Goal: Information Seeking & Learning: Learn about a topic

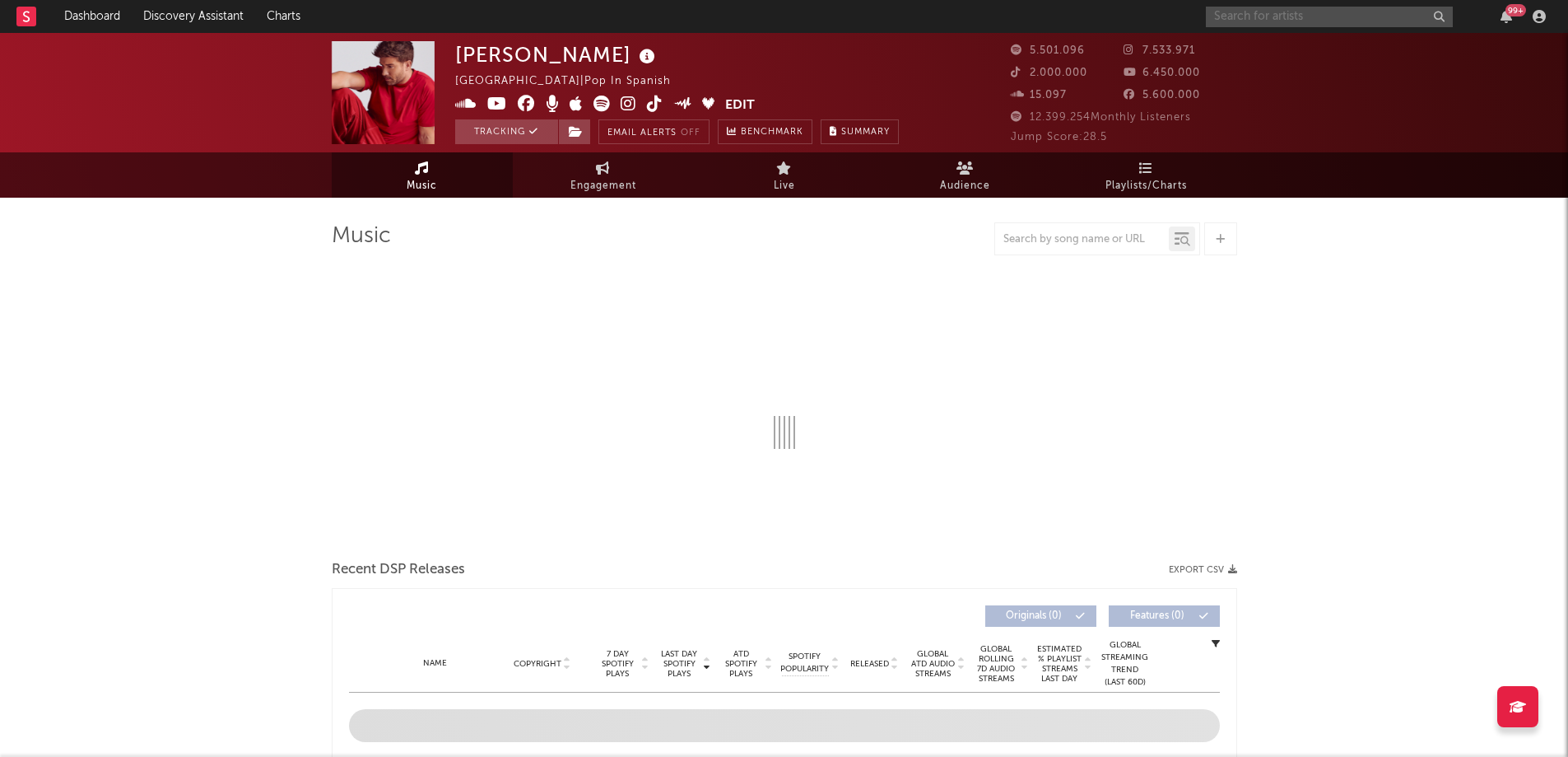
click at [1280, 18] on input "text" at bounding box center [1330, 16] width 247 height 21
type input "[PERSON_NAME]"
select select "6m"
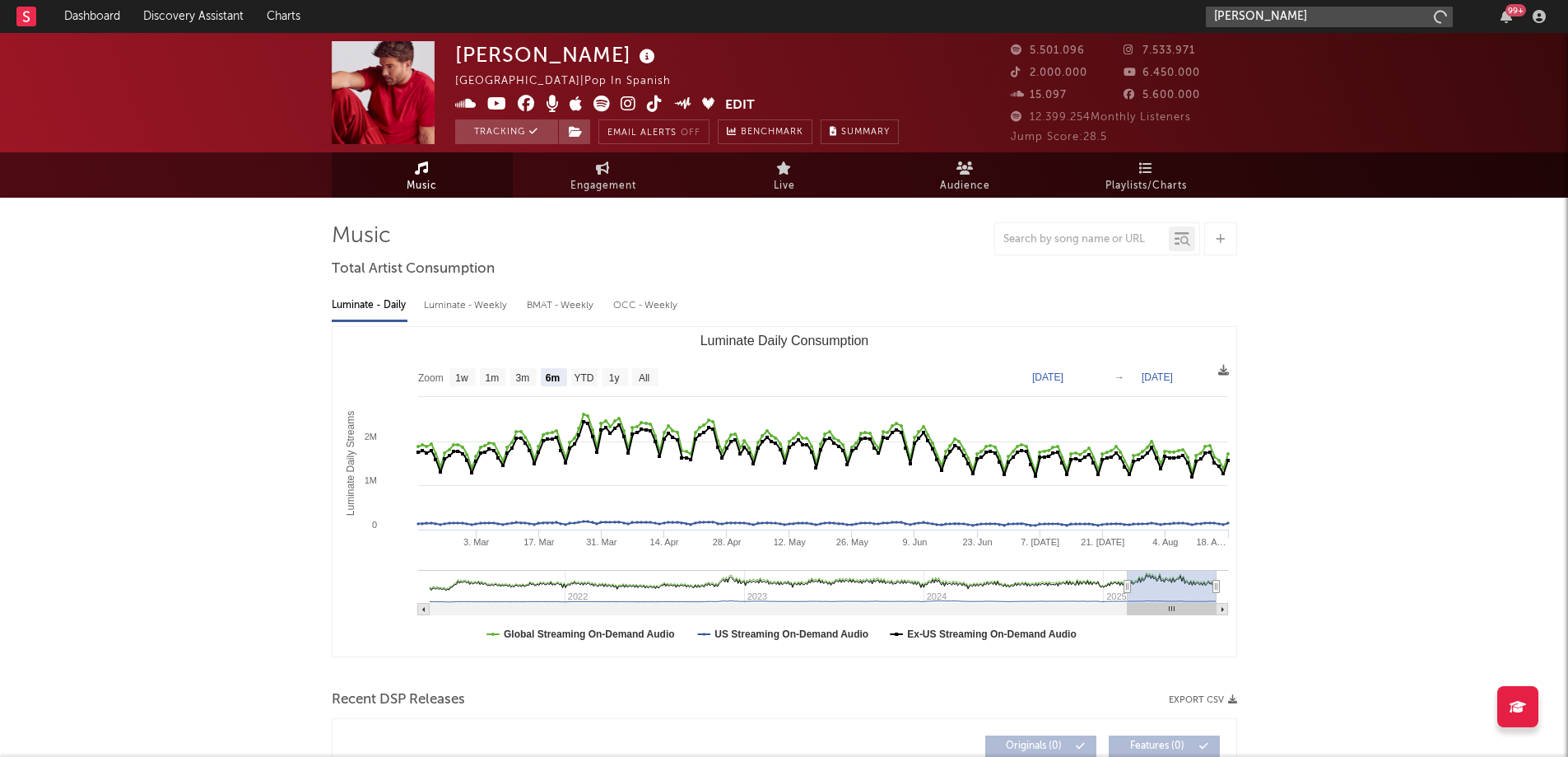
type input "[PERSON_NAME]"
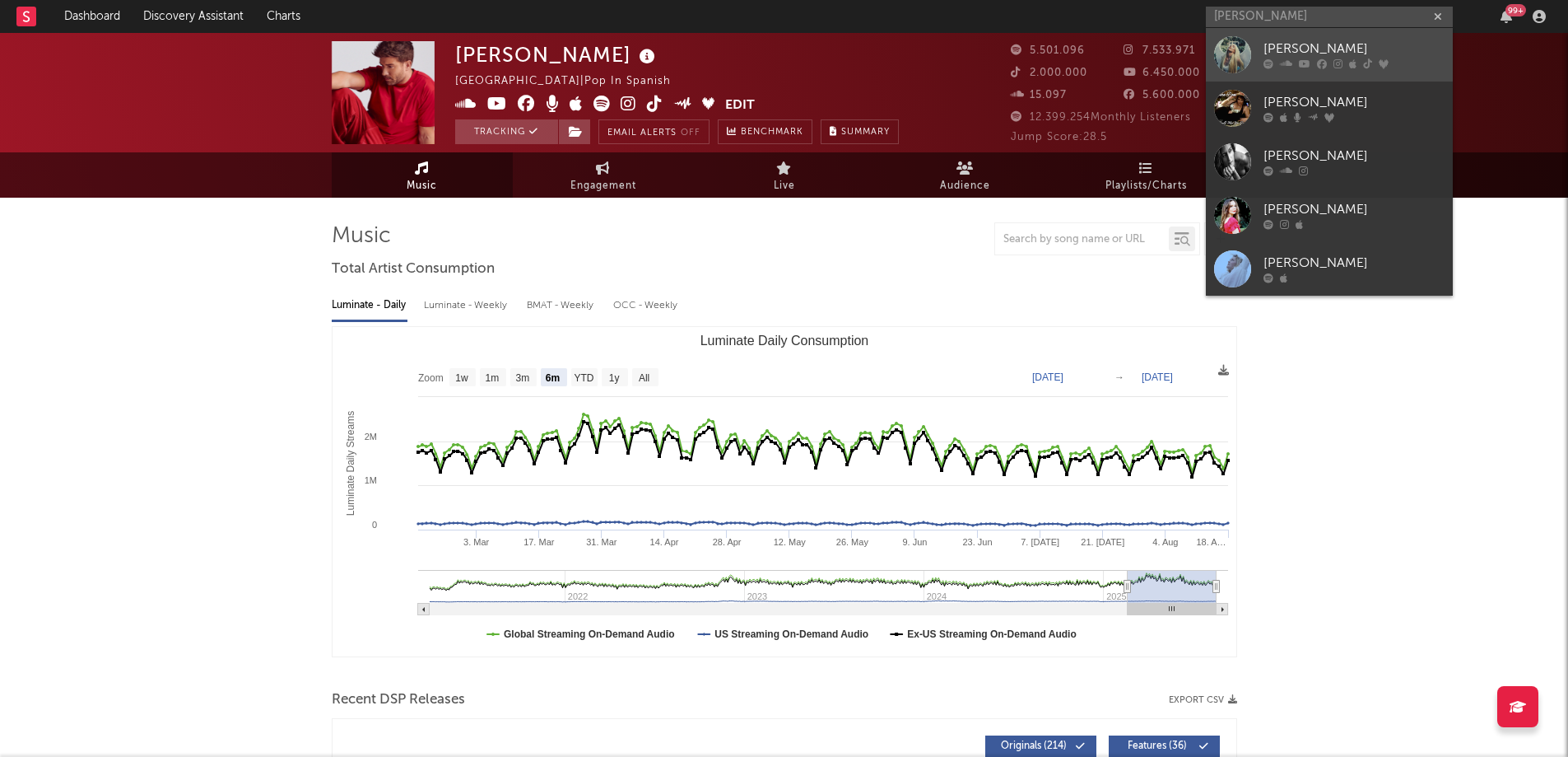
click at [1272, 54] on div "[PERSON_NAME]" at bounding box center [1353, 49] width 181 height 20
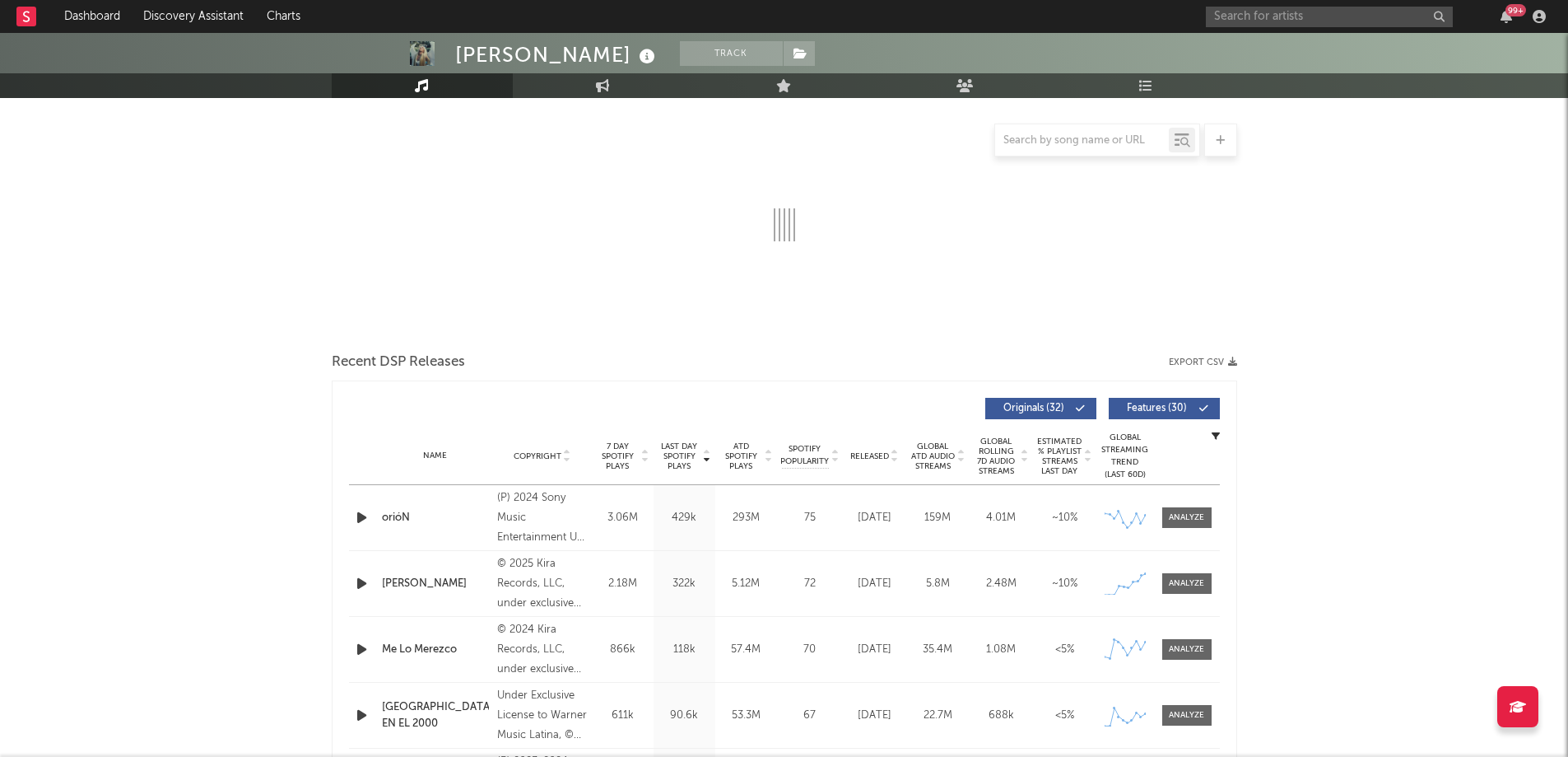
select select "6m"
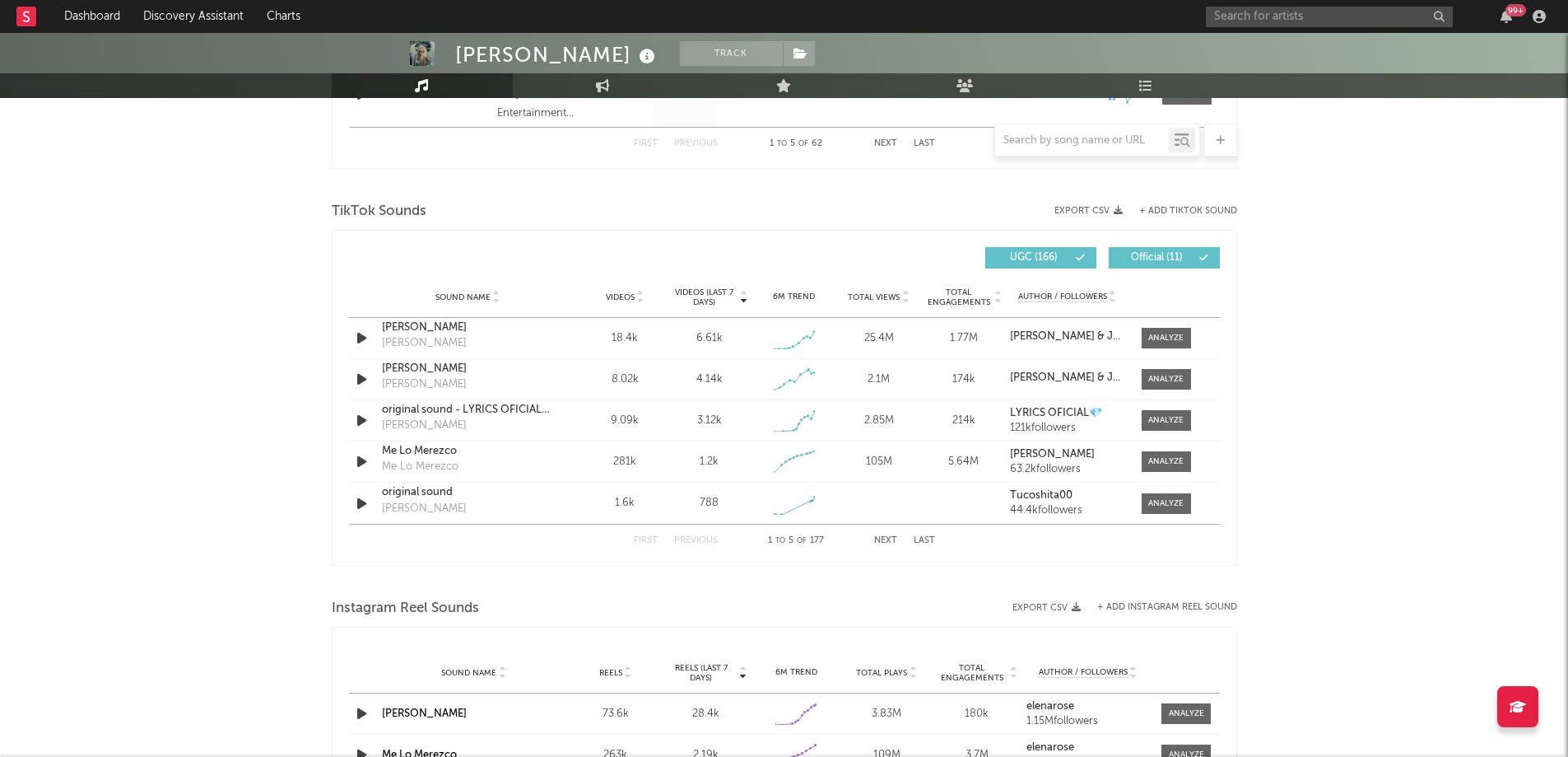
scroll to position [1011, 0]
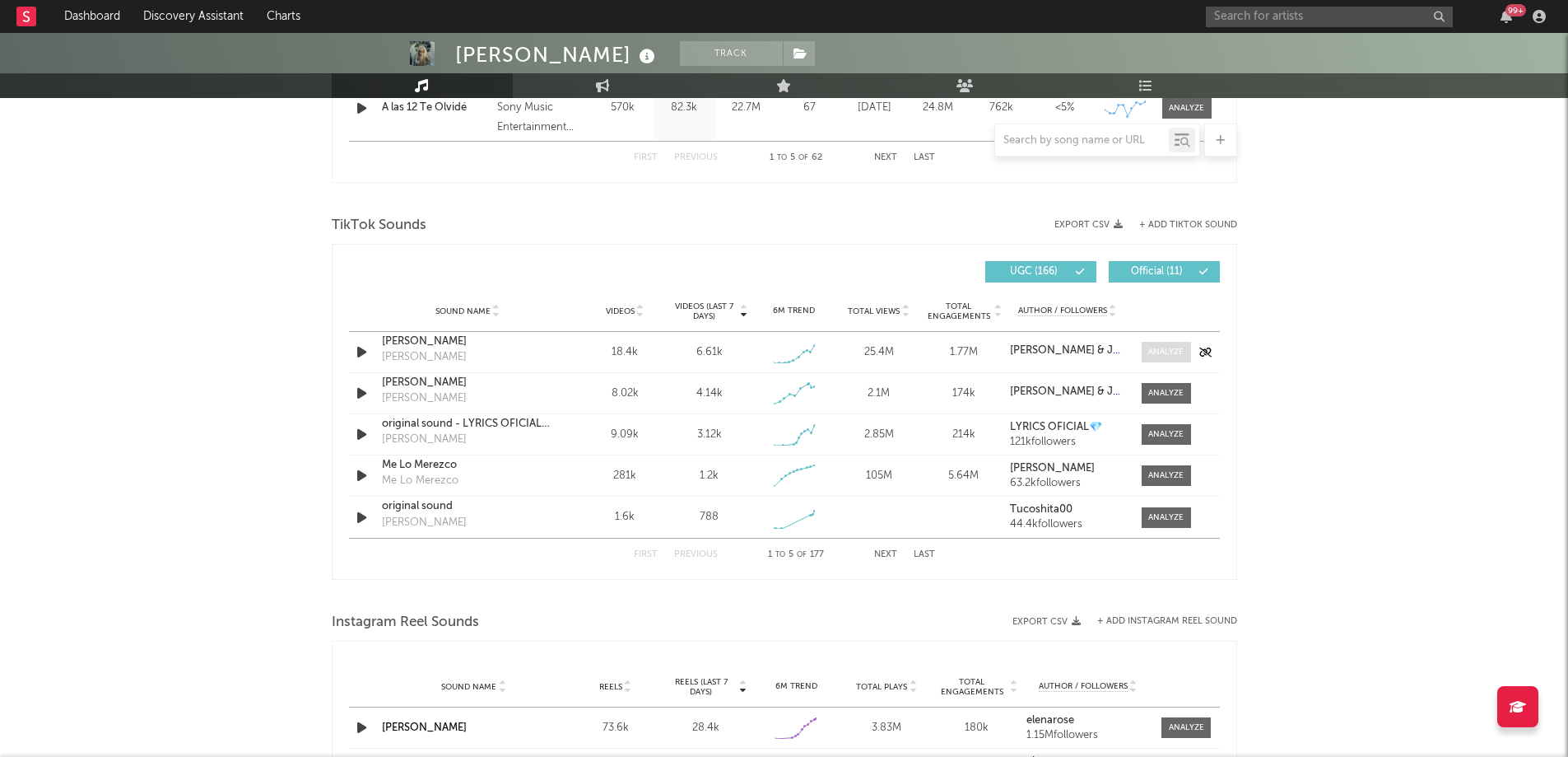
click at [1158, 355] on div at bounding box center [1165, 352] width 35 height 13
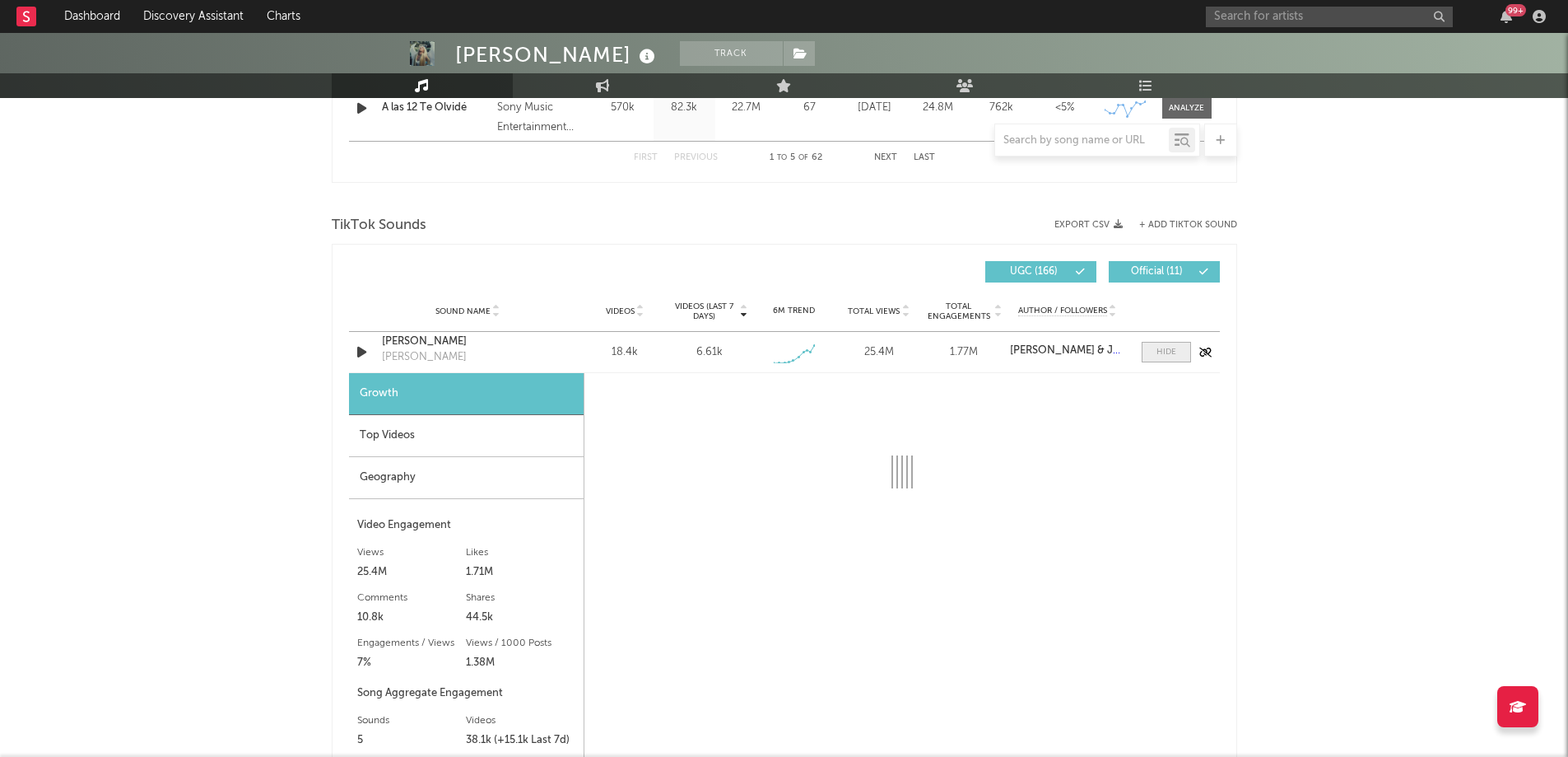
select select "1w"
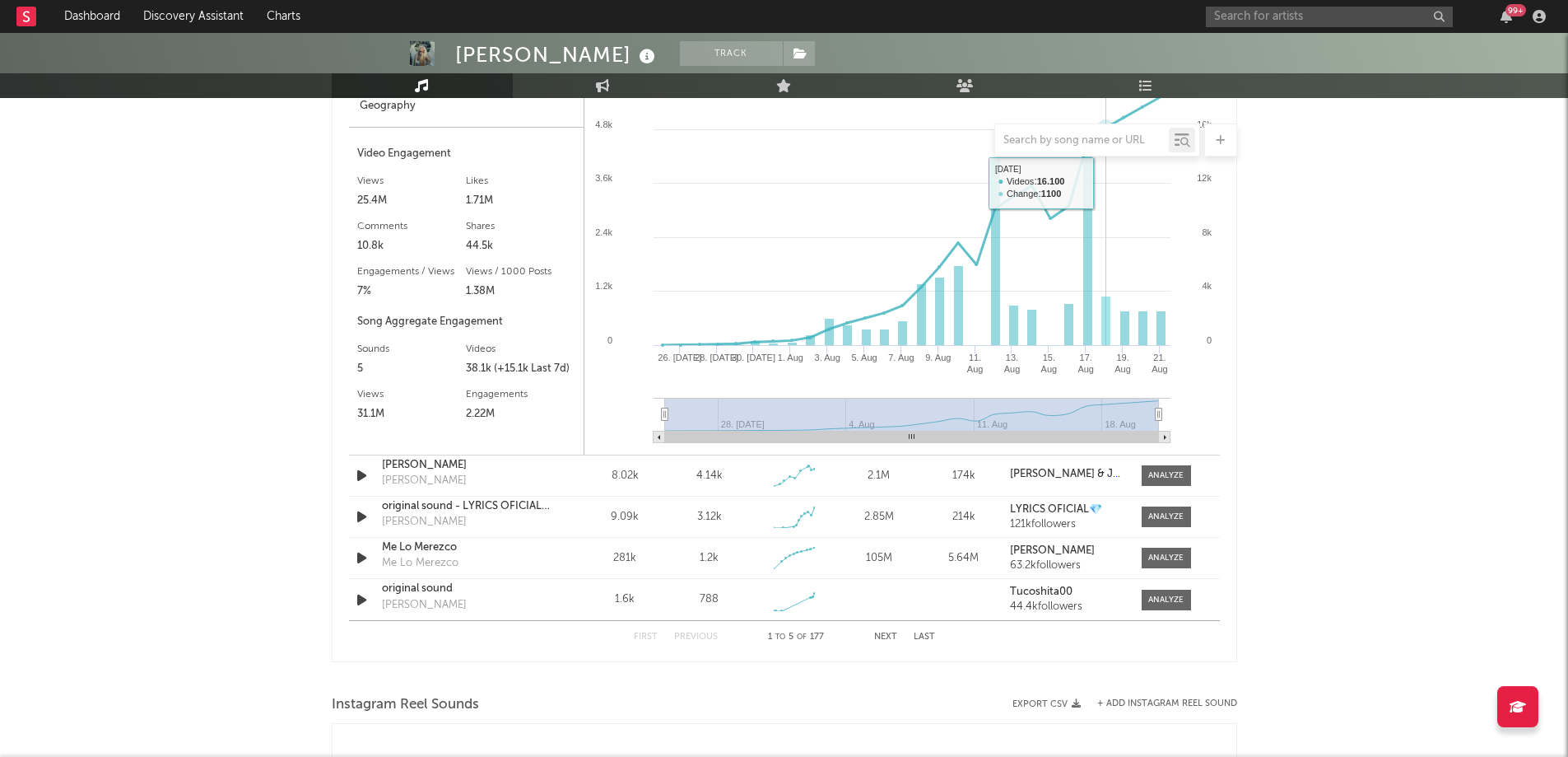
scroll to position [1386, 0]
click at [1151, 474] on div at bounding box center [1165, 472] width 35 height 13
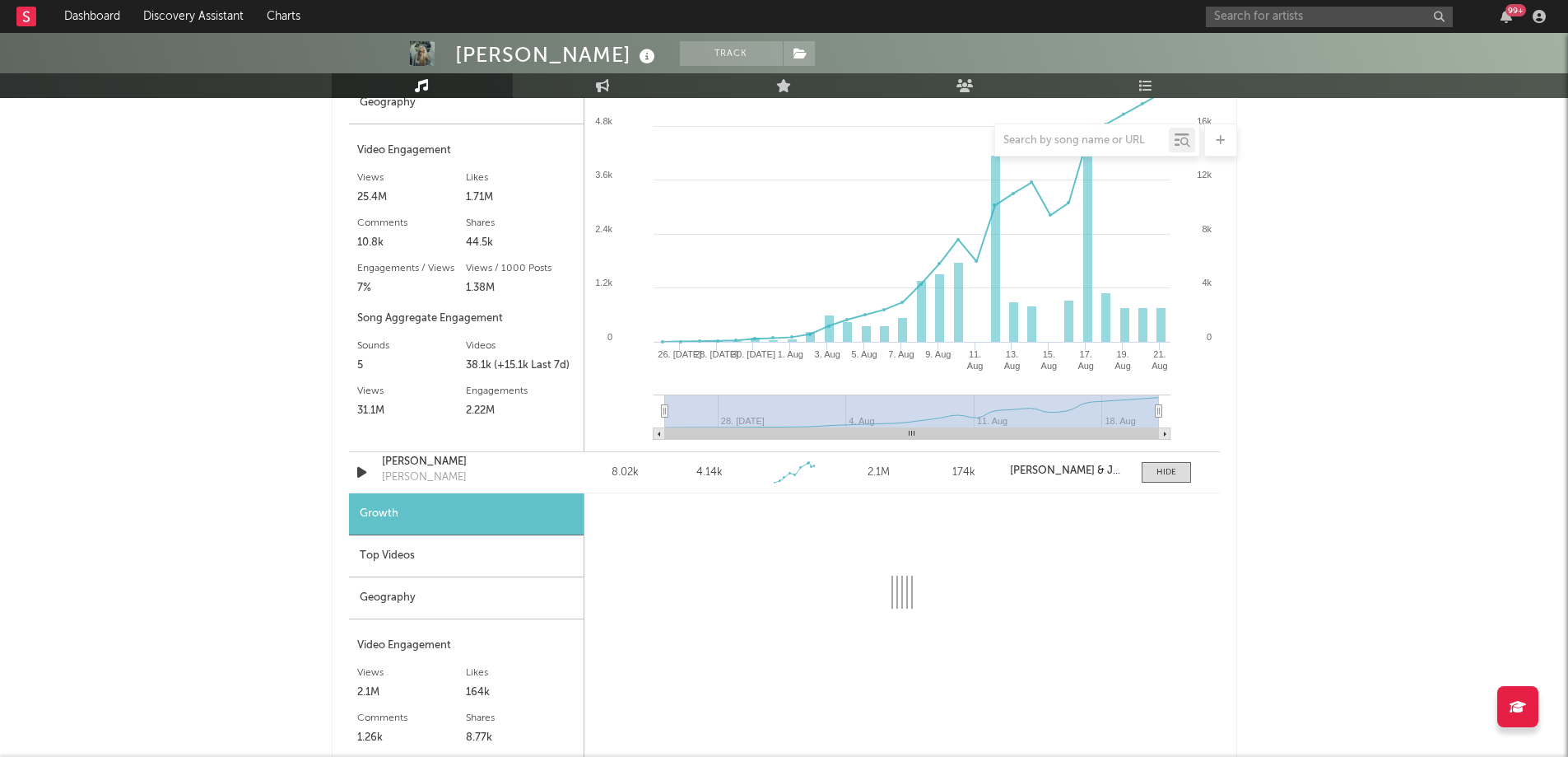
select select "1w"
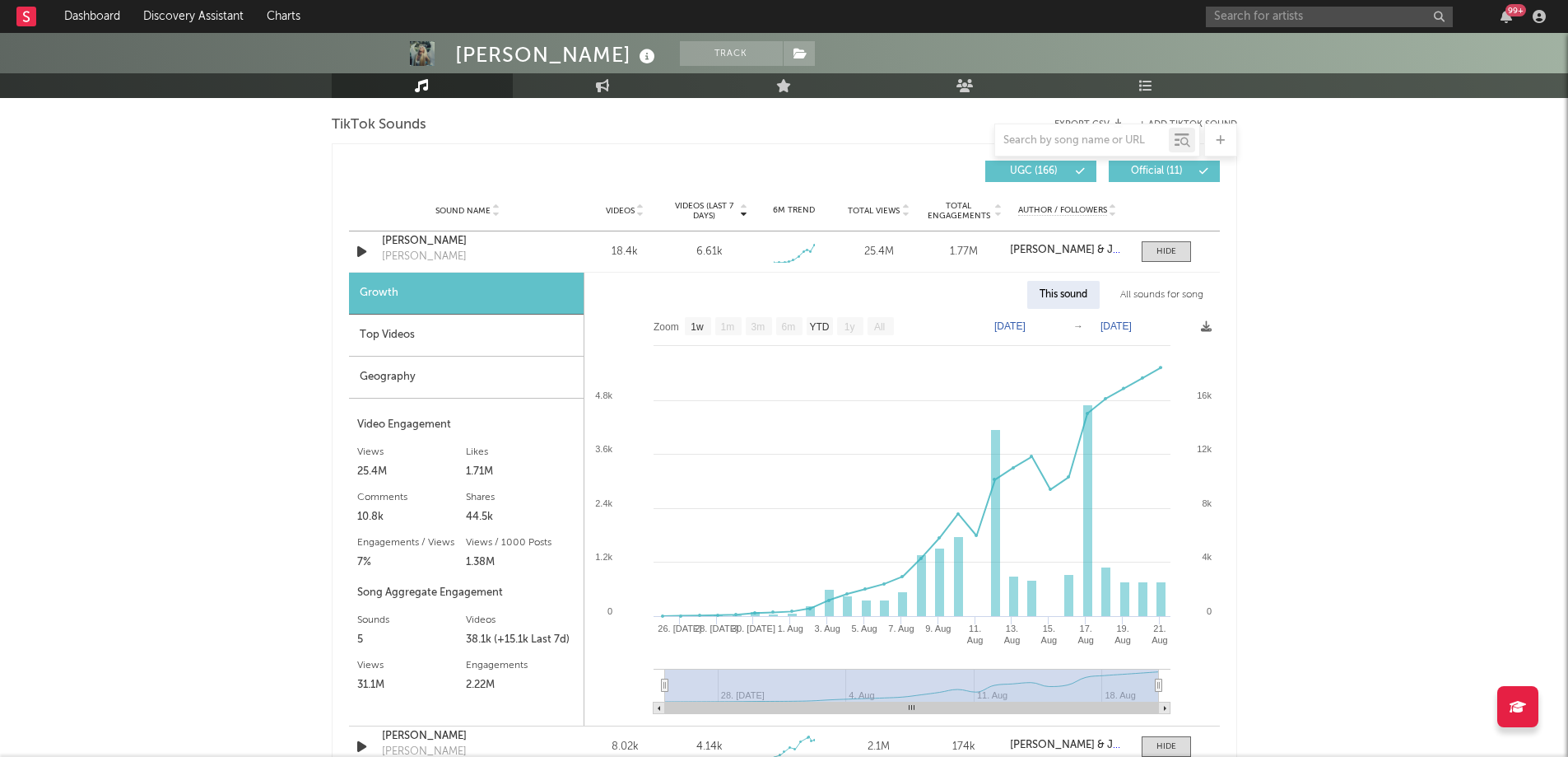
scroll to position [1111, 0]
click at [1157, 256] on div at bounding box center [1167, 253] width 20 height 13
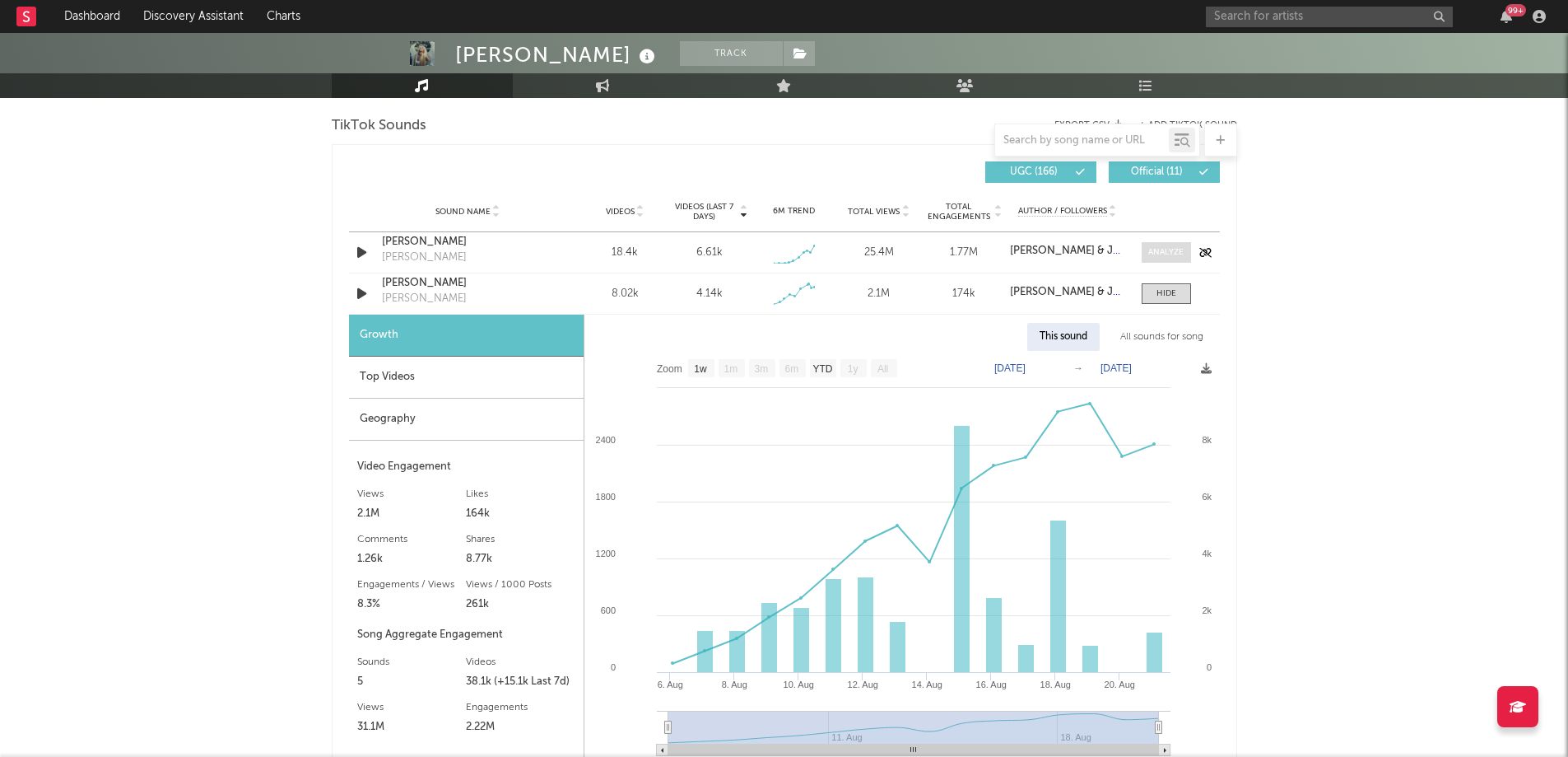
click at [1157, 256] on div at bounding box center [1165, 253] width 35 height 13
select select "1w"
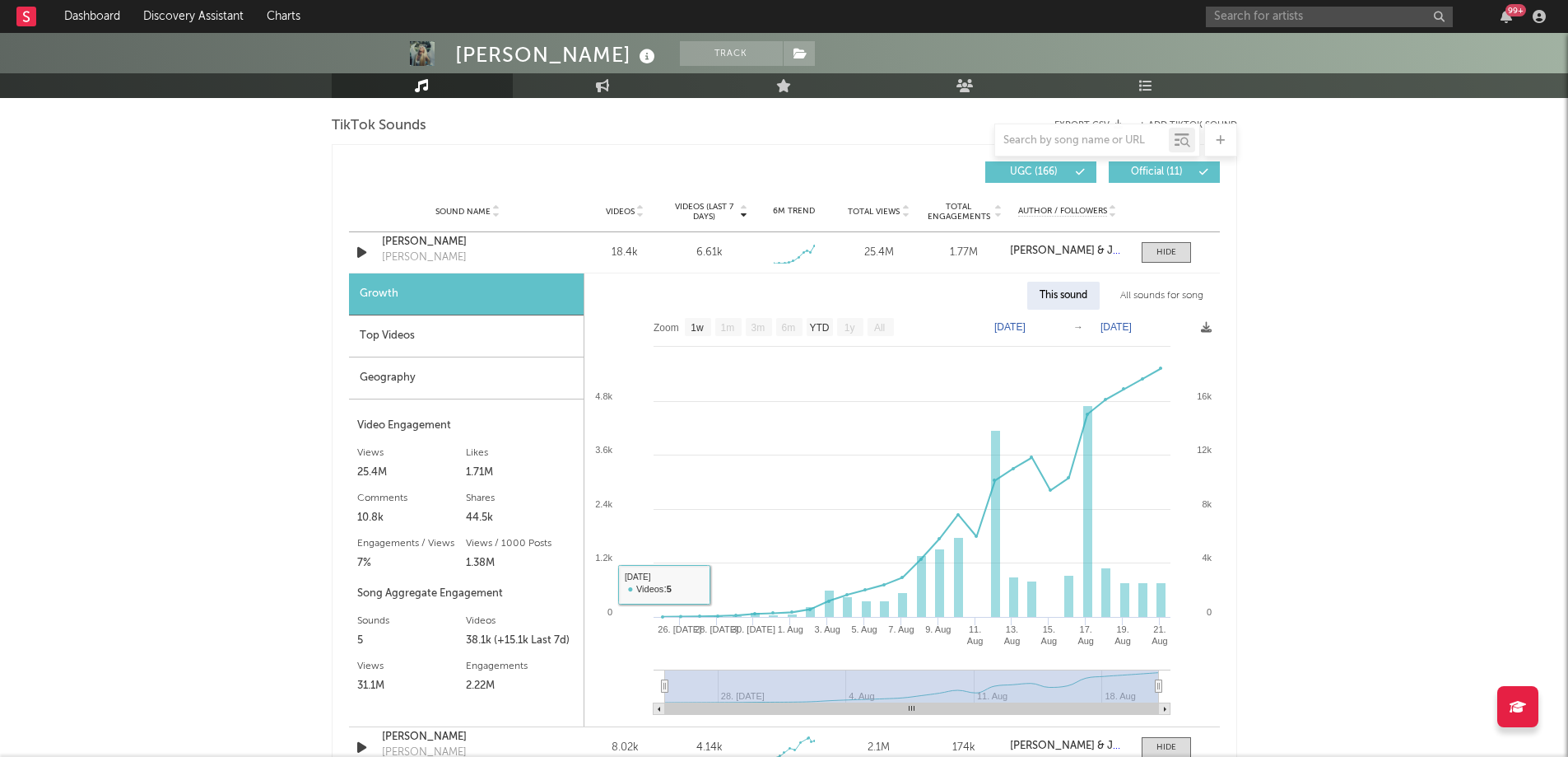
click at [491, 346] on div "Top Videos" at bounding box center [467, 337] width 235 height 42
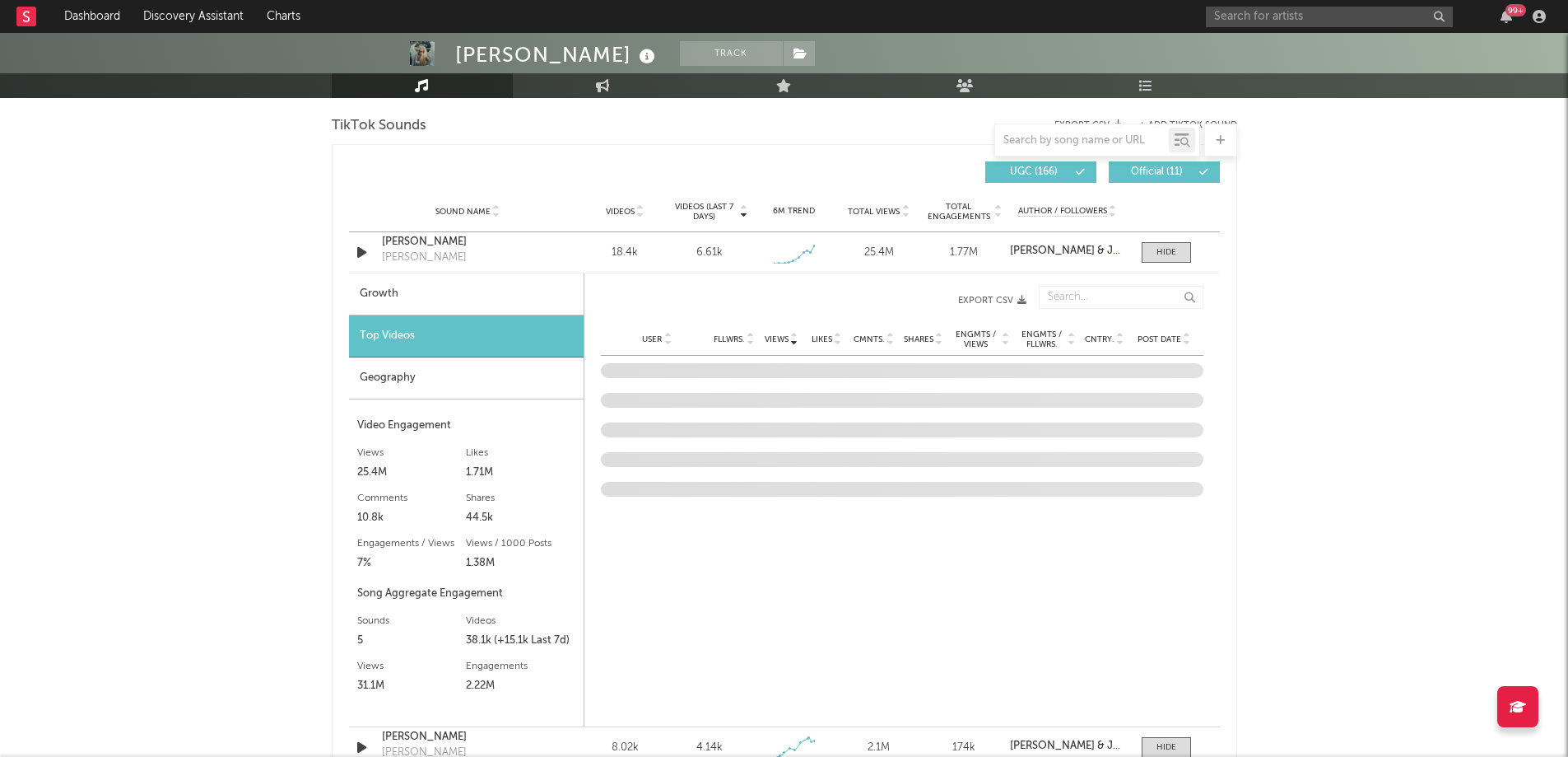
click at [476, 377] on div "Geography" at bounding box center [467, 378] width 235 height 42
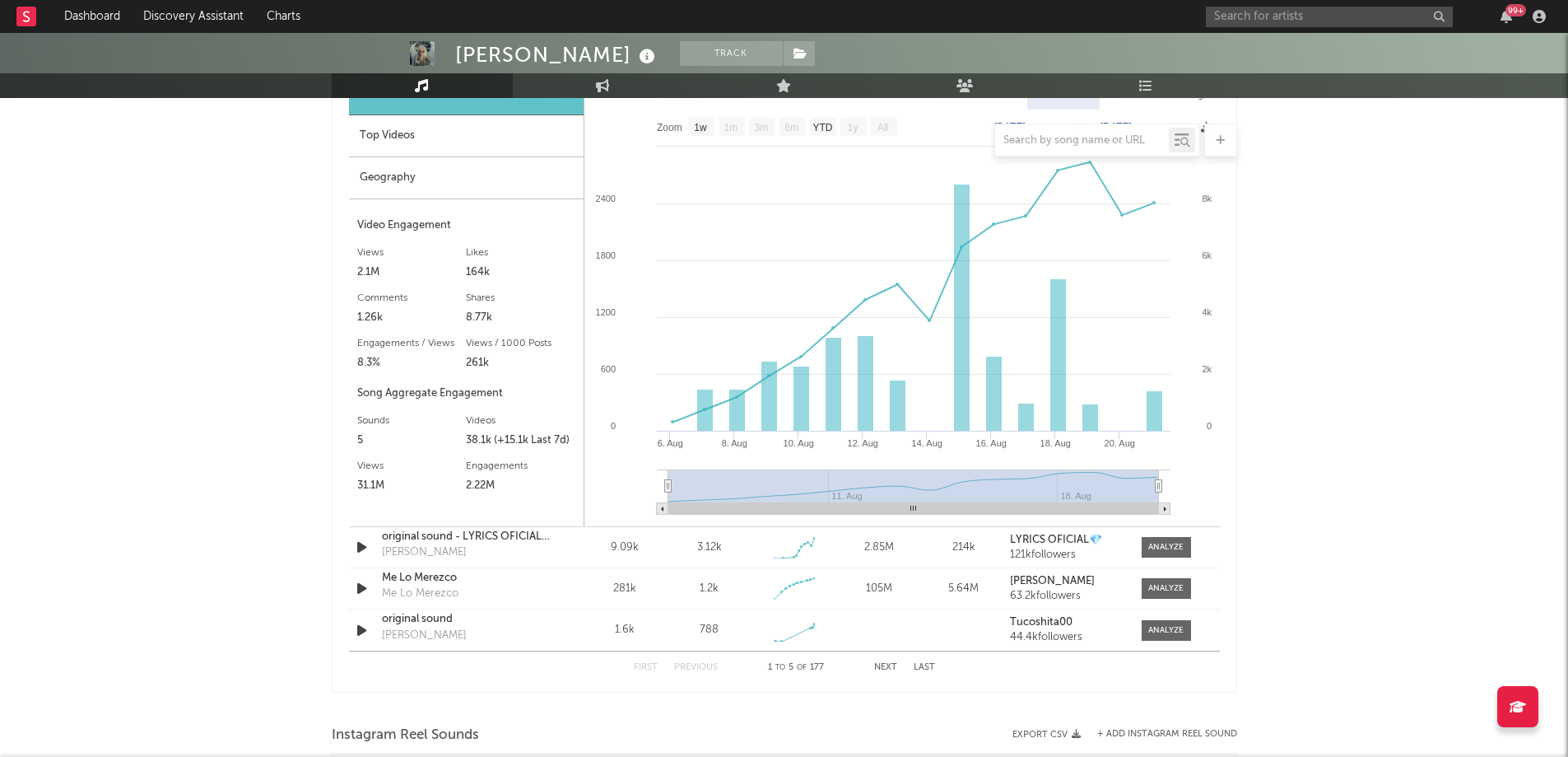
scroll to position [1807, 0]
click at [1151, 541] on div at bounding box center [1165, 546] width 35 height 13
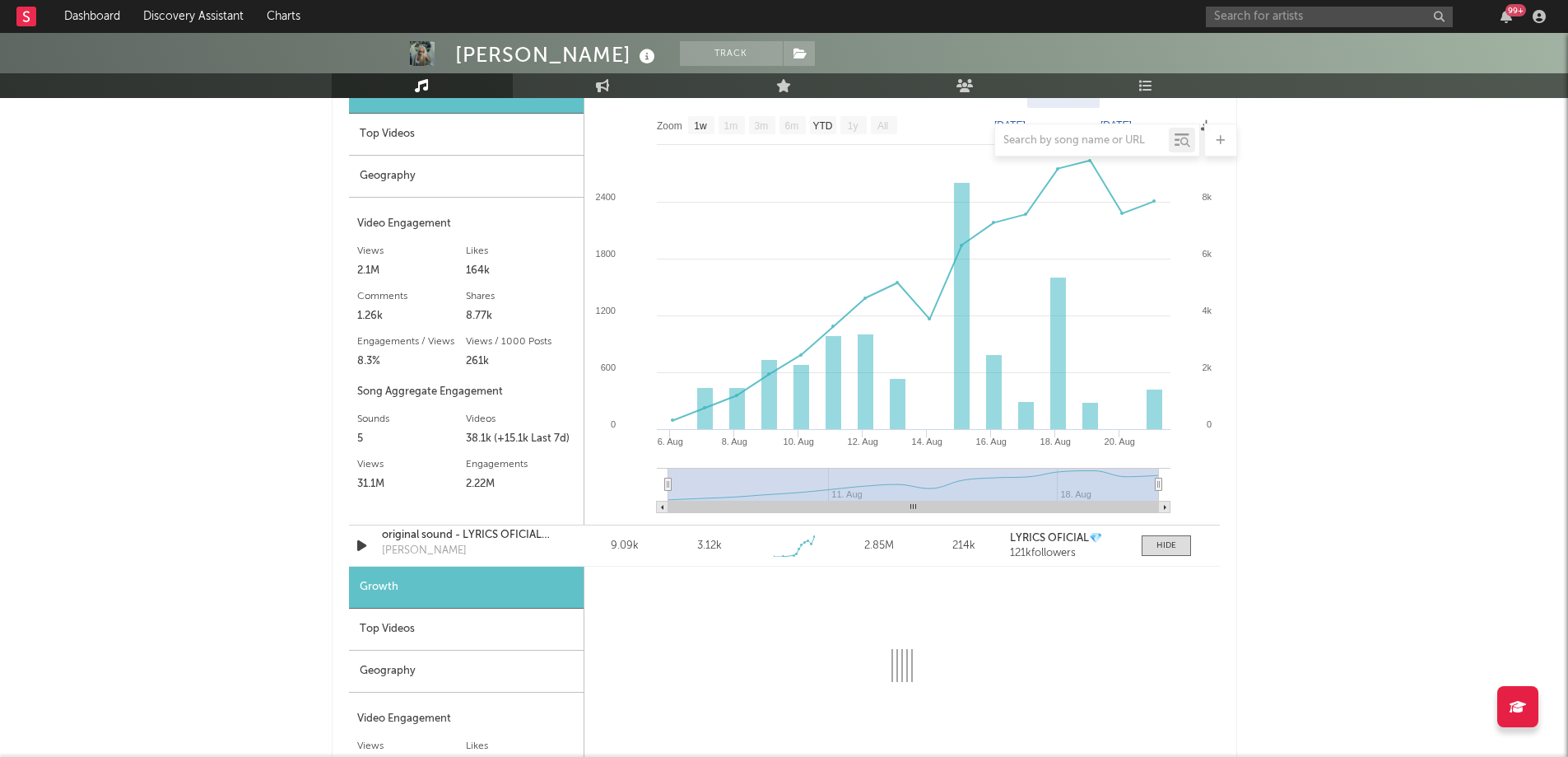
select select "1w"
click at [477, 671] on div "Geography" at bounding box center [467, 671] width 235 height 42
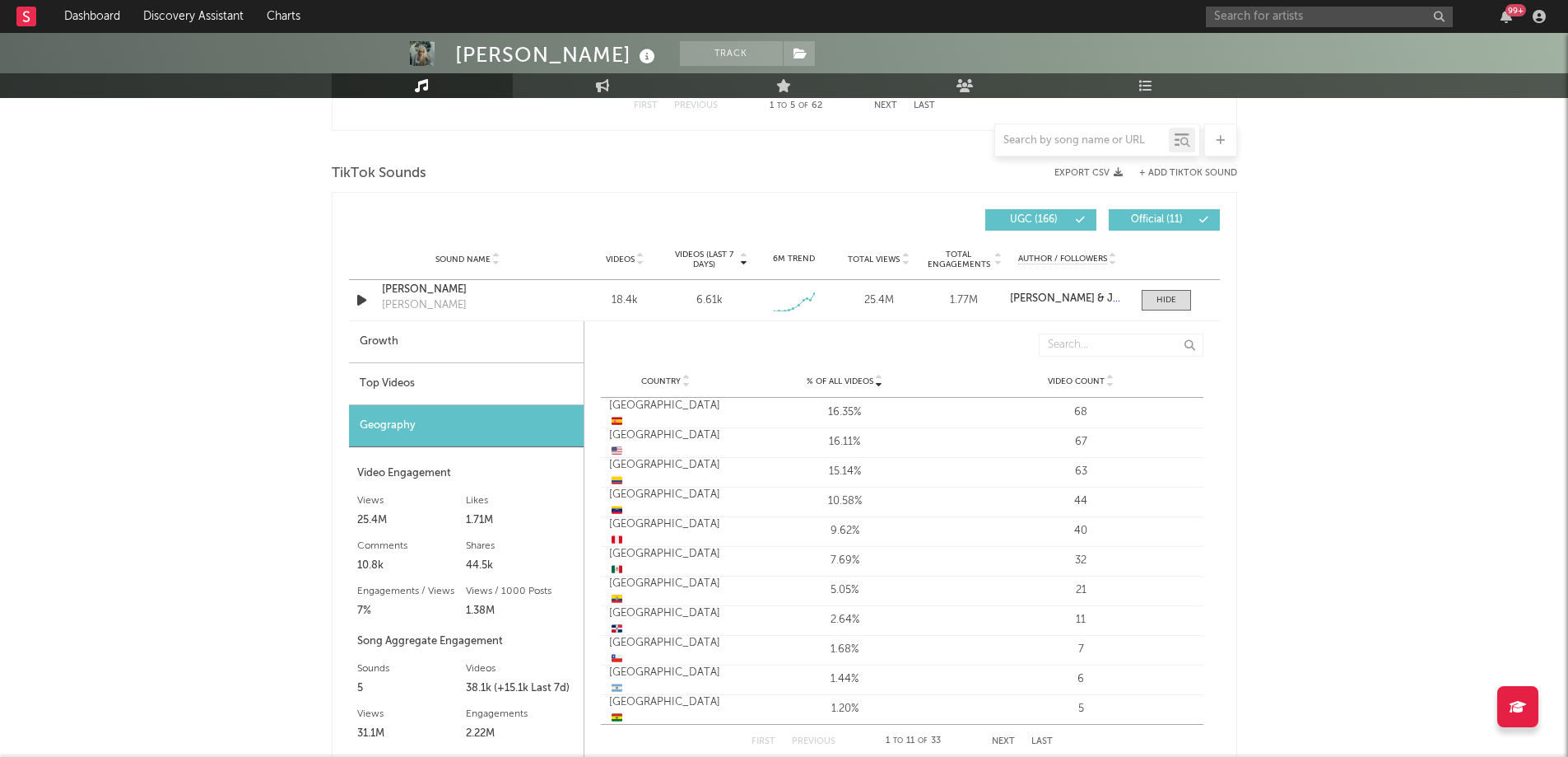
scroll to position [1016, 0]
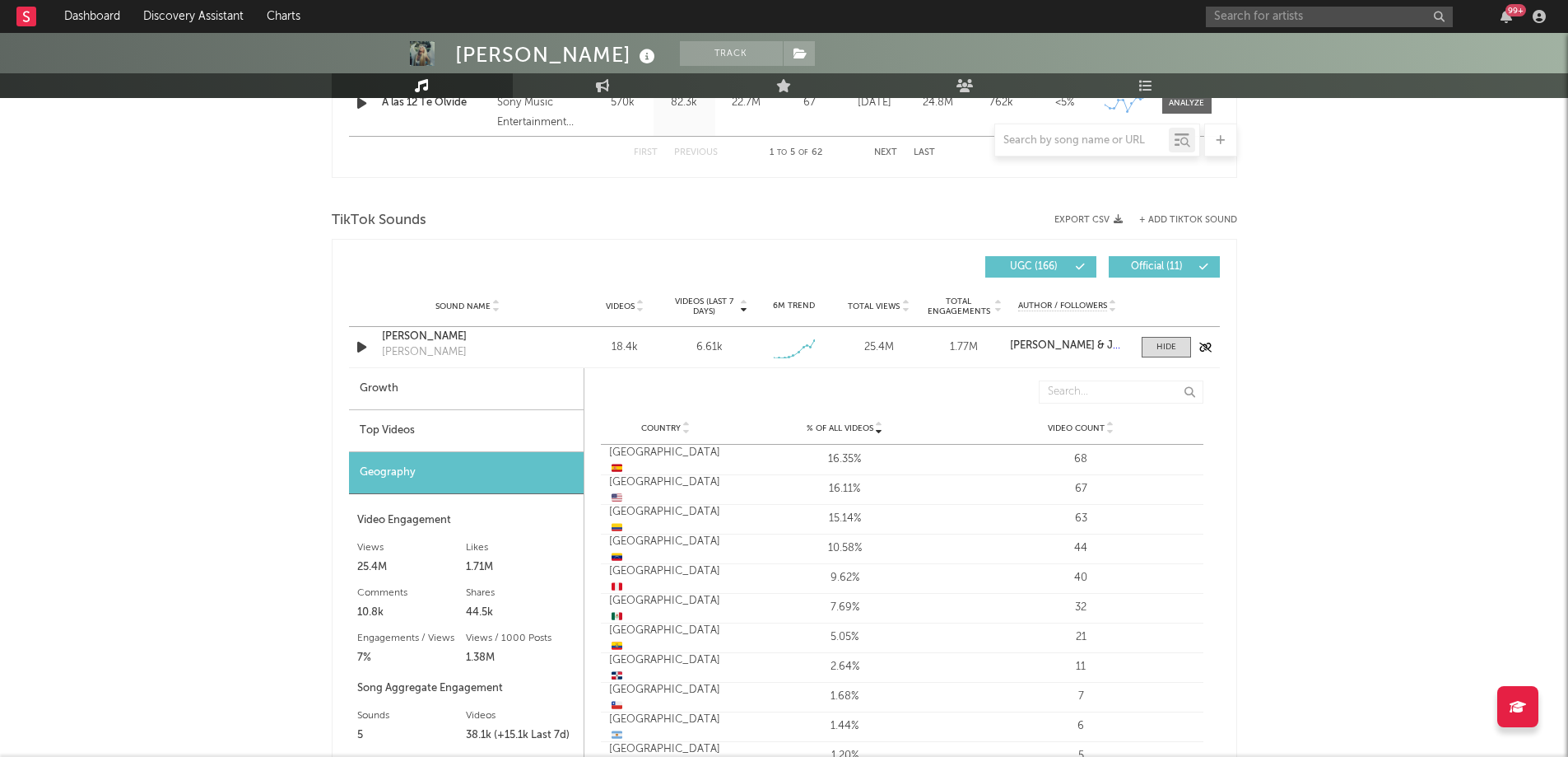
click at [430, 343] on div "[PERSON_NAME]" at bounding box center [467, 337] width 172 height 16
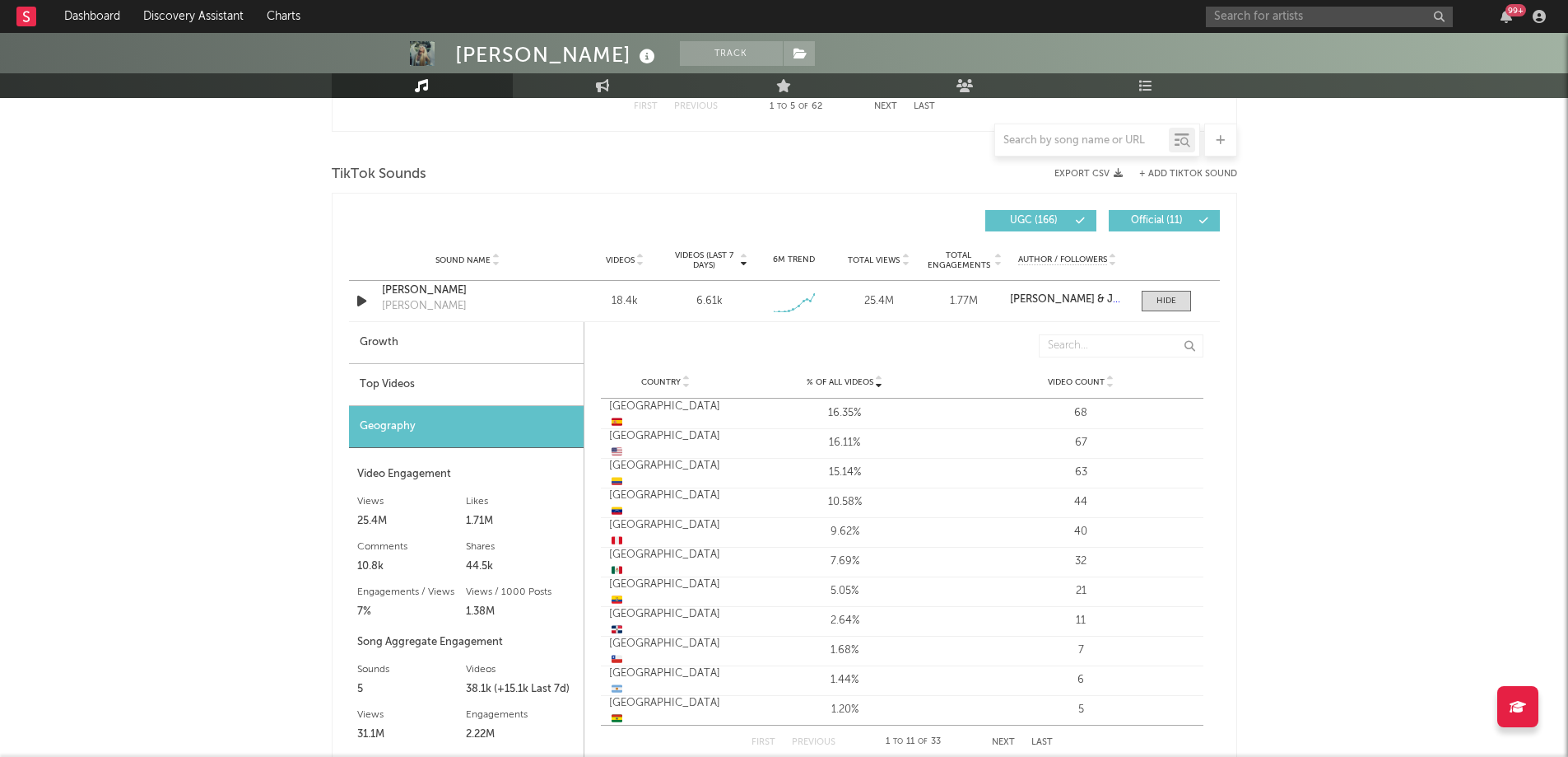
scroll to position [1049, 0]
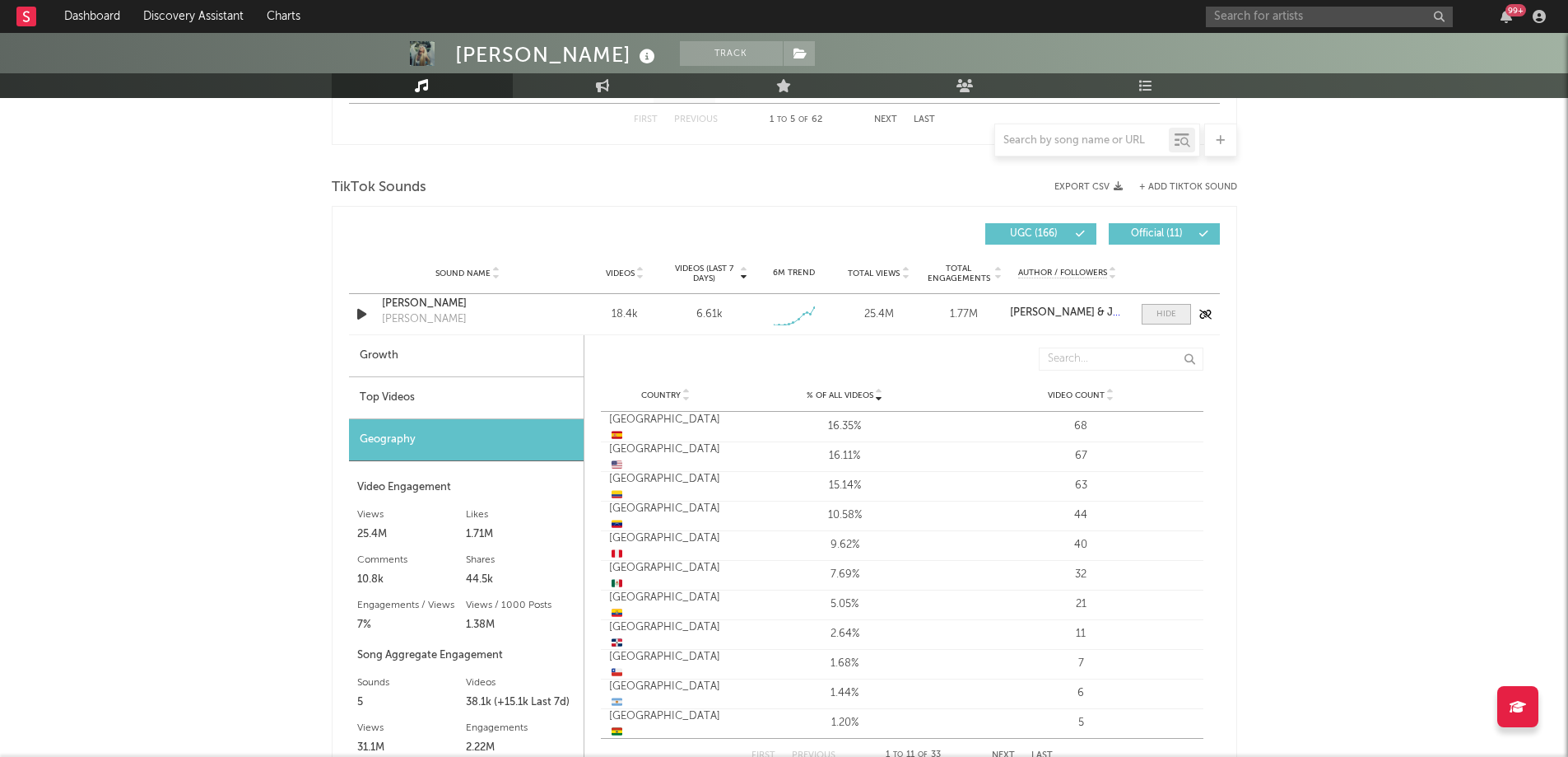
click at [1151, 310] on span at bounding box center [1166, 314] width 49 height 21
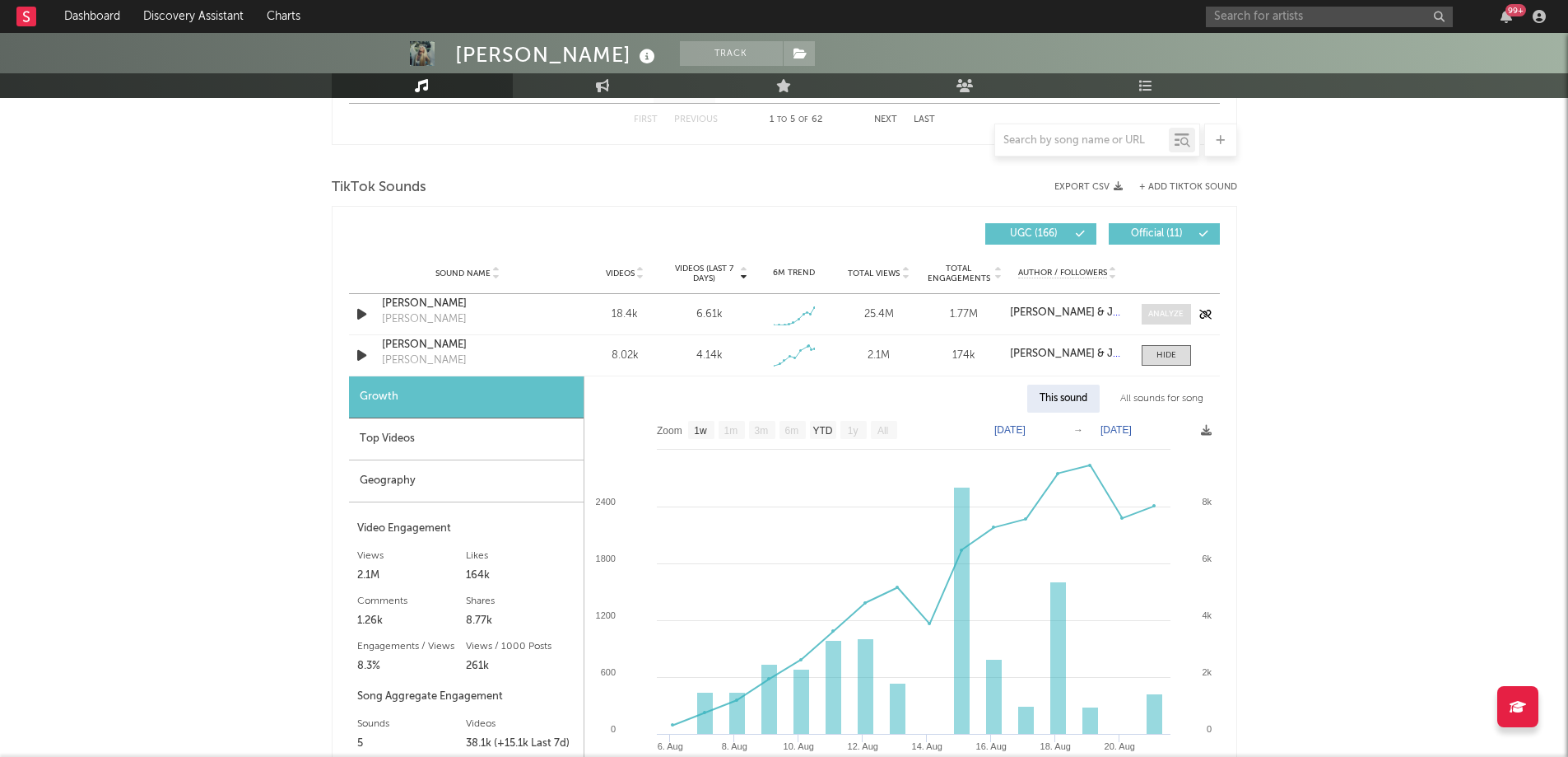
click at [1158, 319] on div at bounding box center [1165, 314] width 35 height 13
select select "1w"
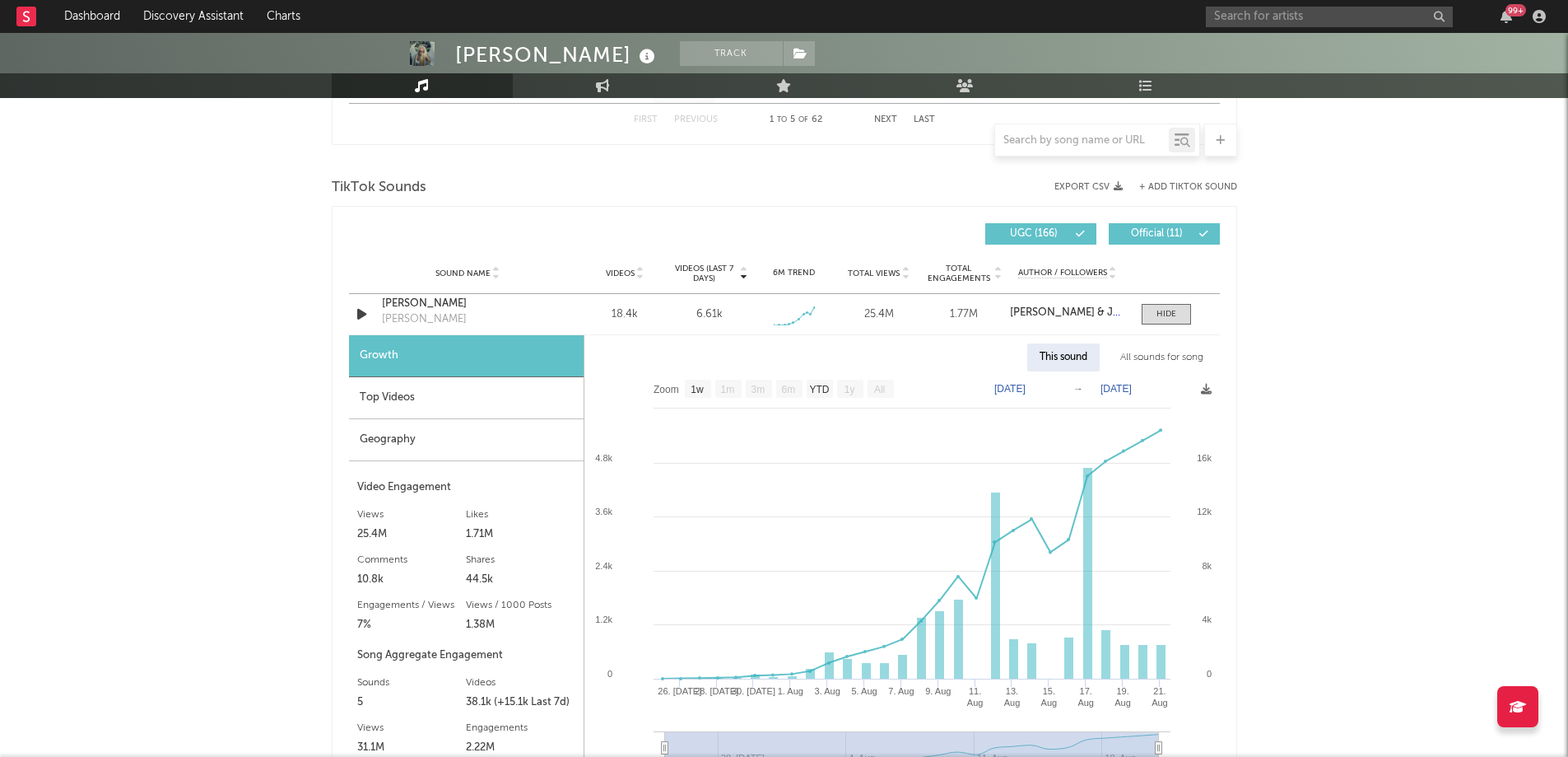
click at [440, 389] on div "Top Videos" at bounding box center [467, 398] width 235 height 42
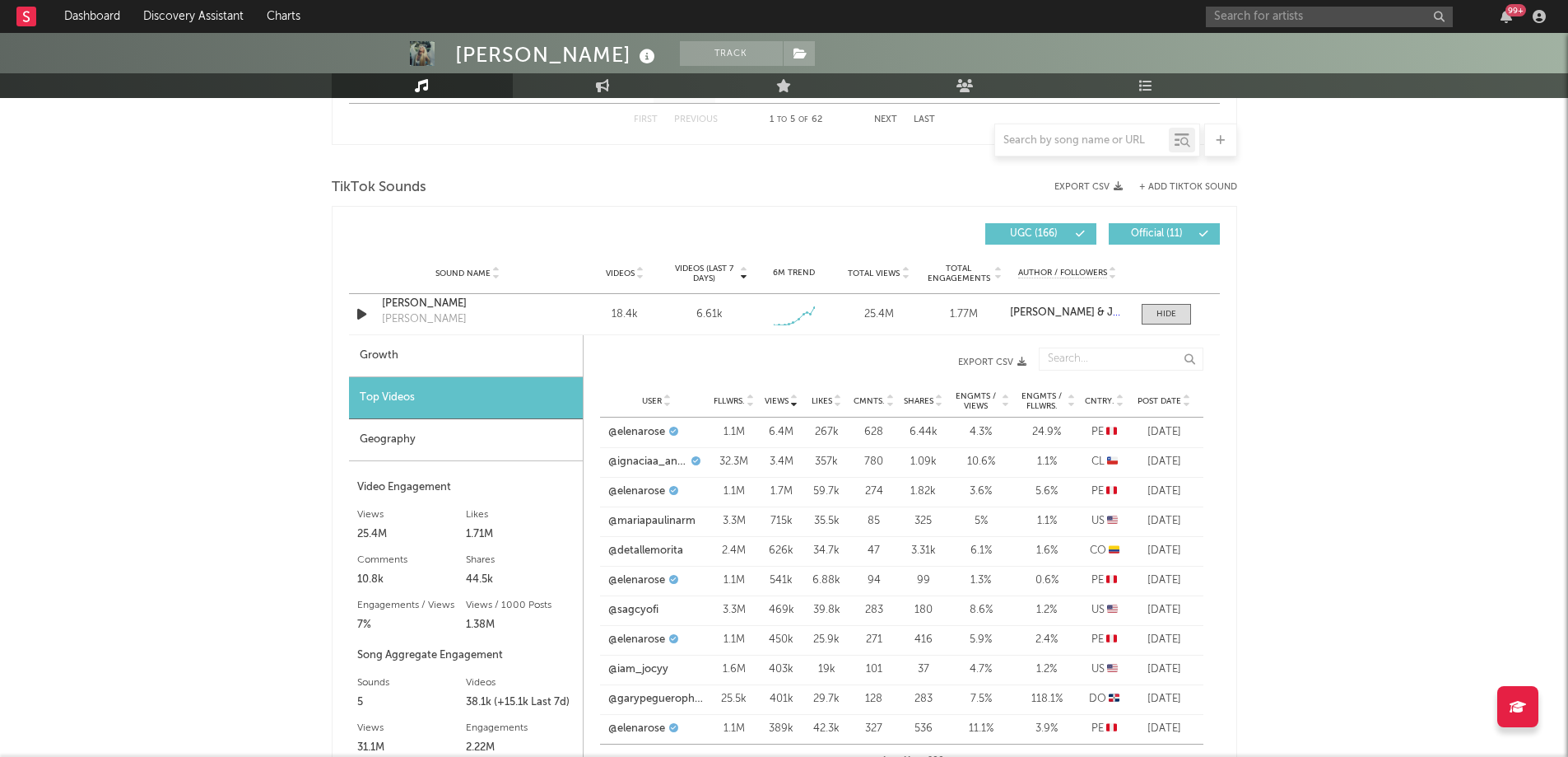
click at [432, 434] on div "Geography" at bounding box center [466, 440] width 234 height 42
